Goal: Check status: Check status

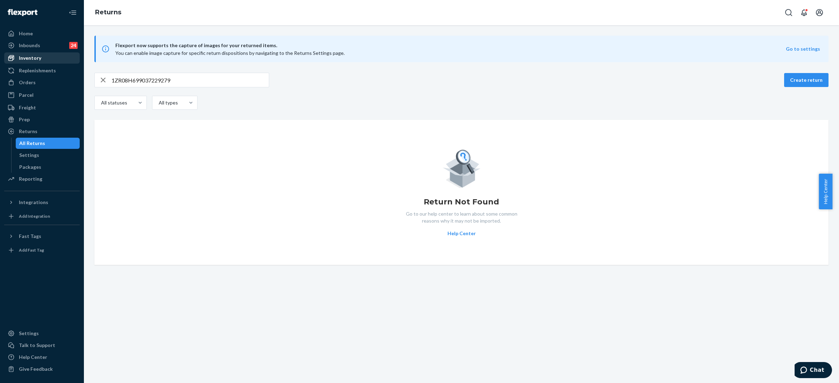
click at [50, 55] on div "Inventory" at bounding box center [42, 58] width 74 height 10
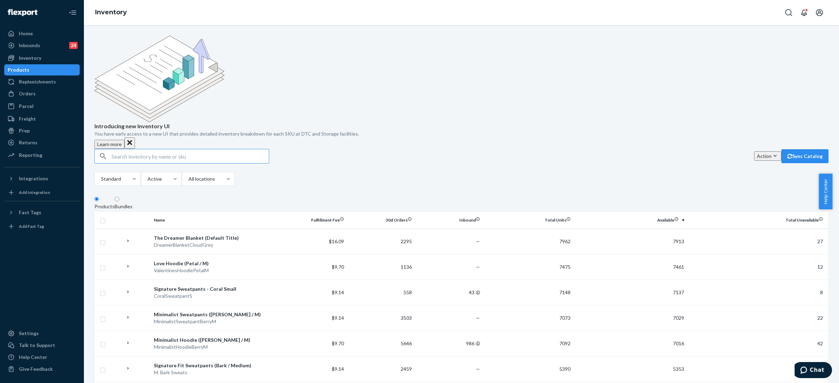
click at [191, 149] on input "text" at bounding box center [190, 156] width 157 height 14
type input "coordinate sweatpants orchid l"
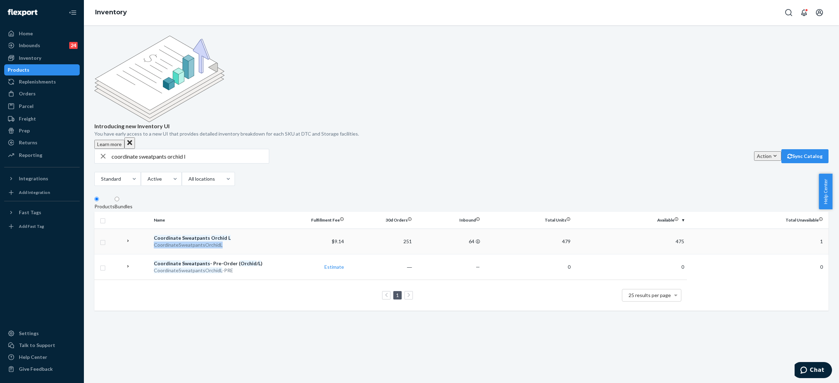
drag, startPoint x: 228, startPoint y: 195, endPoint x: 151, endPoint y: 197, distance: 76.6
click at [151, 229] on td "Coordinate Sweatpants Orchid L CoordinateSweatpantsOrchidL" at bounding box center [215, 242] width 128 height 26
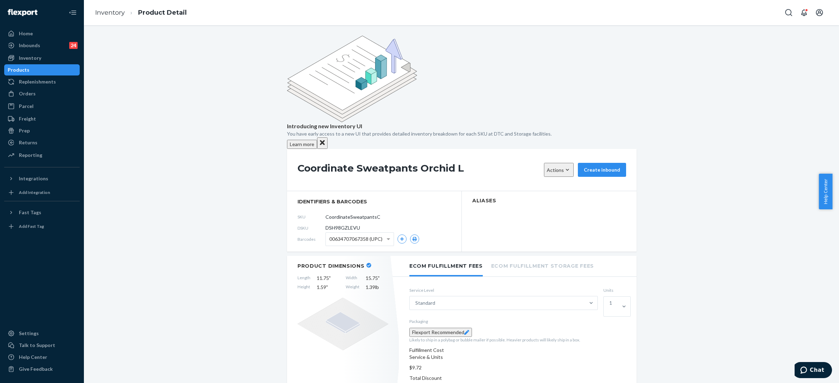
drag, startPoint x: 392, startPoint y: 157, endPoint x: 315, endPoint y: 157, distance: 77.6
click at [315, 211] on div "SKU CoordinateSweatpantsOrchidL" at bounding box center [375, 216] width 154 height 11
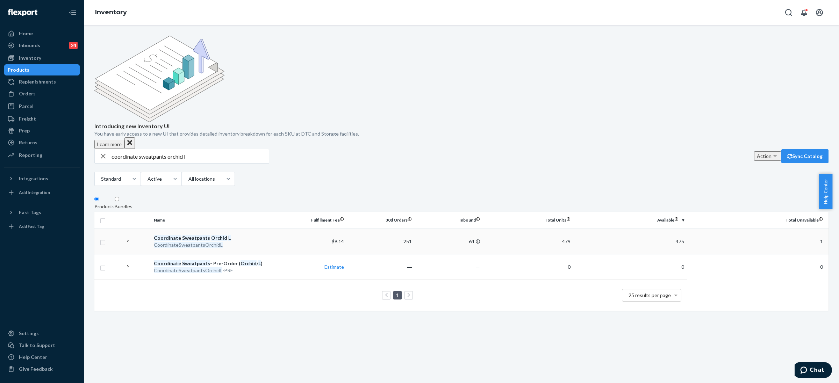
click at [126, 239] on icon at bounding box center [128, 241] width 5 height 5
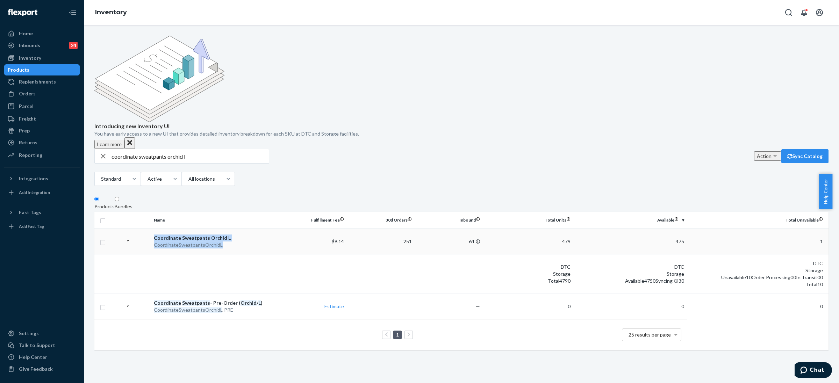
drag, startPoint x: 144, startPoint y: 197, endPoint x: 223, endPoint y: 195, distance: 79.1
click at [223, 229] on tr "Coordinate Sweatpants Orchid L CoordinateSweatpantsOrchidL $9.14 251 64 479 475…" at bounding box center [461, 242] width 734 height 26
copy span "Coordinate Sweatpants Orchid L CoordinateSweatpantsOrchidL"
click at [138, 149] on input "coordinate sweatpants orchid l" at bounding box center [190, 156] width 157 height 14
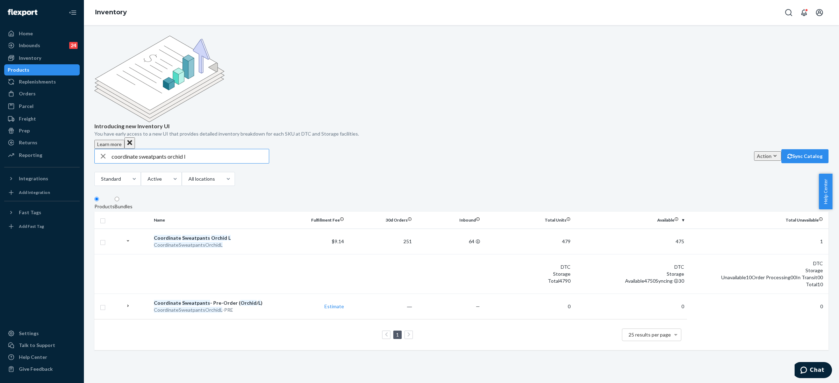
click at [138, 149] on input "coordinate sweatpants orchid l" at bounding box center [190, 156] width 157 height 14
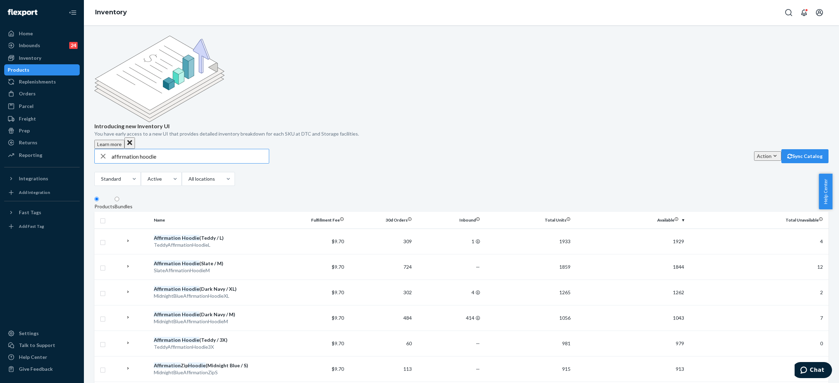
click at [173, 149] on input "affirmation hoodie" at bounding box center [190, 156] width 157 height 14
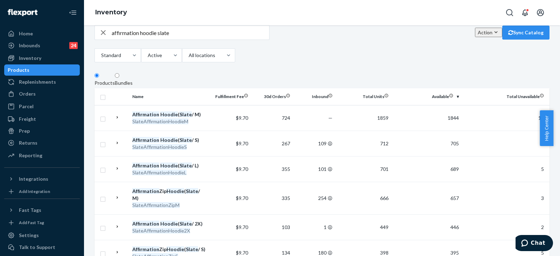
scroll to position [53, 0]
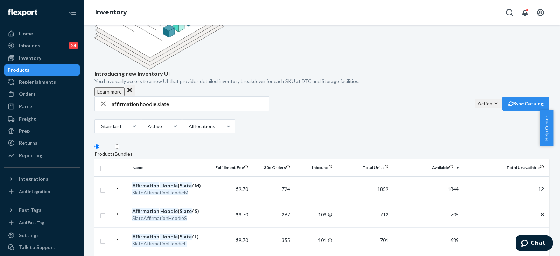
click at [169, 97] on input "affirmation hoodie slate" at bounding box center [190, 104] width 157 height 14
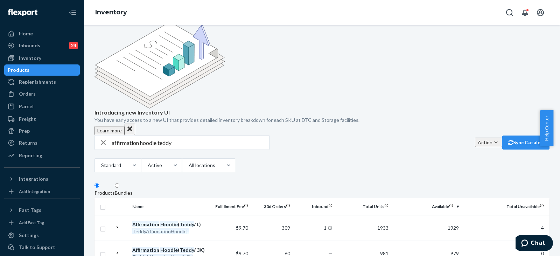
scroll to position [0, 0]
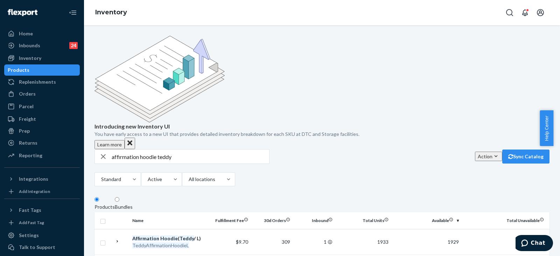
click at [152, 149] on input "affirmation hoodie teddy" at bounding box center [190, 156] width 157 height 14
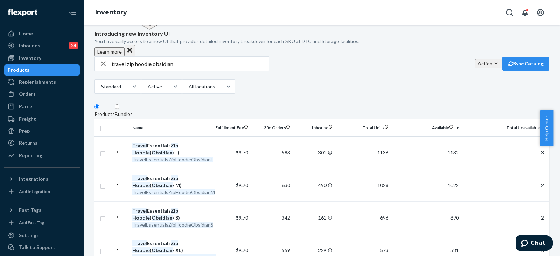
scroll to position [105, 0]
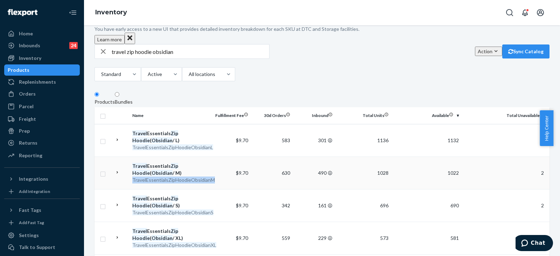
drag, startPoint x: 131, startPoint y: 128, endPoint x: 214, endPoint y: 133, distance: 83.4
click at [214, 156] on tr "Travel Essentials Zip Hoodie ( Obsidian / M) TravelEssentialsZipHoodieObsidianM…" at bounding box center [321, 172] width 455 height 33
copy em "TravelEssentialsZipHoodieObsidianM"
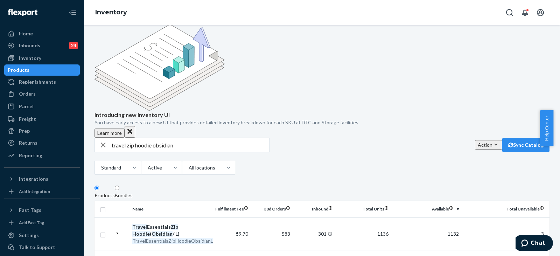
scroll to position [0, 0]
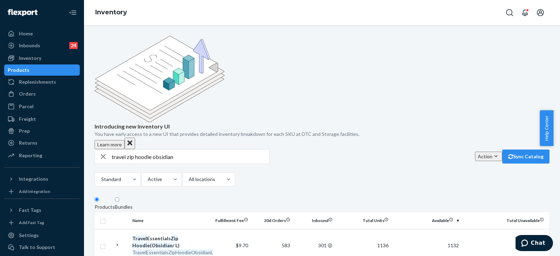
click at [146, 149] on input "travel zip hoodie obsidian" at bounding box center [190, 156] width 157 height 14
click at [199, 149] on input "YOU MATTER KIDS SWEAT" at bounding box center [190, 156] width 157 height 14
type input "YOU MATTER KIDS SWEAT STEEL GREY XL"
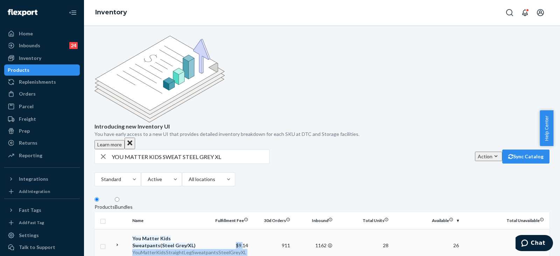
drag, startPoint x: 131, startPoint y: 201, endPoint x: 242, endPoint y: 203, distance: 110.9
click at [242, 229] on tr "You Matter Kids Sweatpants ( Steel Grey / XL ) YouMatterKidsStraightLegSweatpan…" at bounding box center [321, 245] width 455 height 33
copy tr "YouMatterKidsStraightLegSweatpantsSteelGreyXL $9."
click at [171, 149] on input "YOU MATTER KIDS SWEAT STEEL GREY XL" at bounding box center [190, 156] width 157 height 14
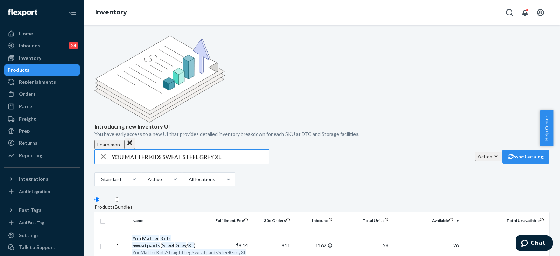
click at [171, 149] on input "YOU MATTER KIDS SWEAT STEEL GREY XL" at bounding box center [190, 156] width 157 height 14
click at [41, 94] on div "Orders" at bounding box center [42, 94] width 74 height 10
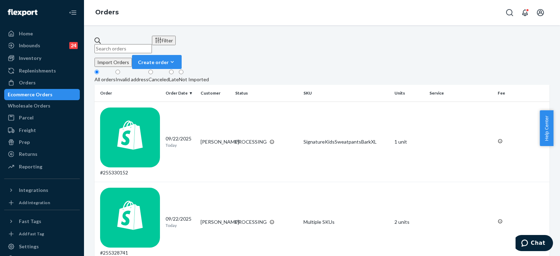
click at [152, 44] on input "text" at bounding box center [122, 48] width 57 height 9
paste input "5125783"
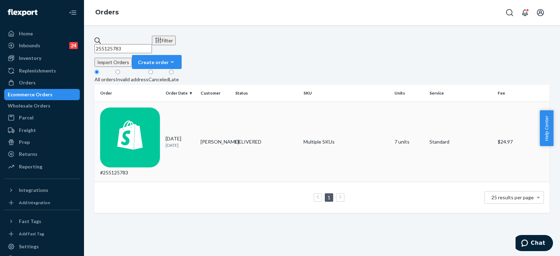
type input "255125783"
click at [178, 135] on div "[DATE] [DATE]" at bounding box center [179, 141] width 29 height 13
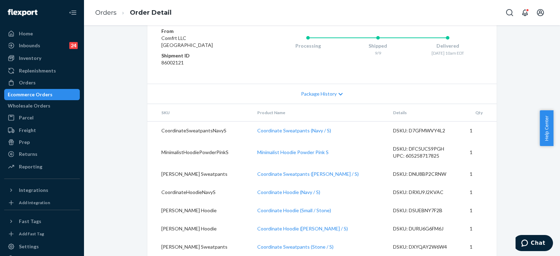
scroll to position [307, 0]
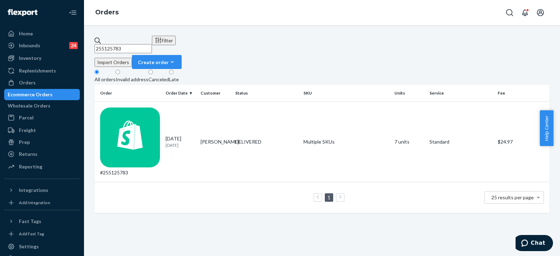
click at [152, 44] on input "255125783" at bounding box center [122, 48] width 57 height 9
paste input "5125783"
type input "255125783"
